Goal: Transaction & Acquisition: Purchase product/service

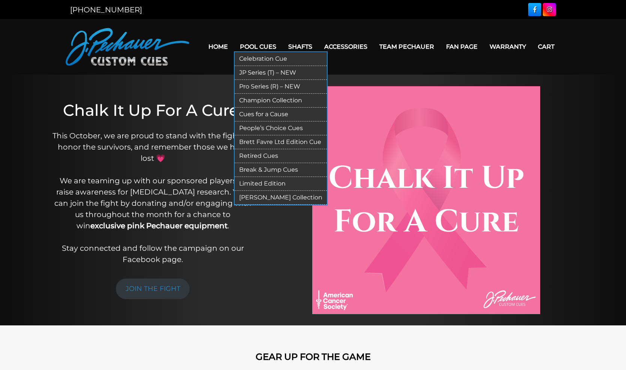
click at [247, 47] on link "Pool Cues" at bounding box center [258, 46] width 48 height 19
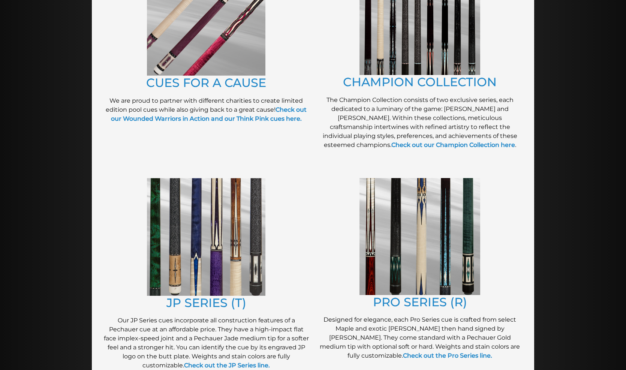
scroll to position [233, 0]
click at [221, 271] on img at bounding box center [206, 237] width 118 height 118
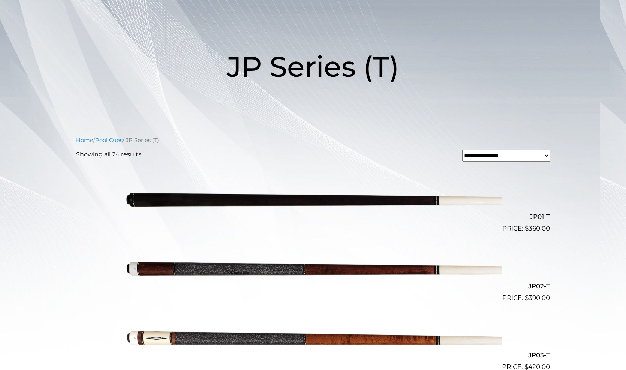
scroll to position [107, 0]
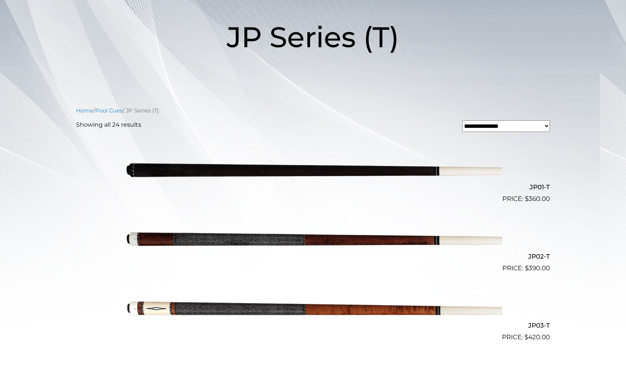
click at [378, 169] on img at bounding box center [313, 169] width 378 height 63
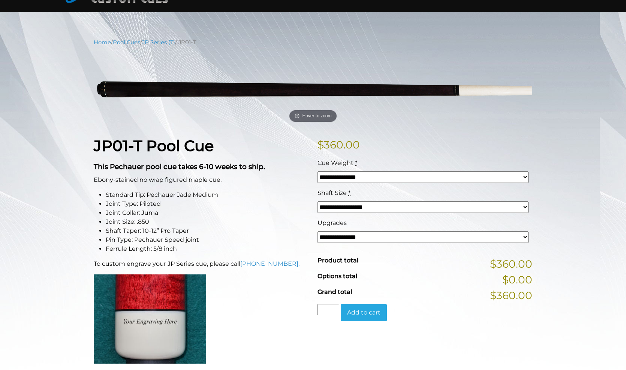
scroll to position [88, 0]
